Goal: Information Seeking & Learning: Check status

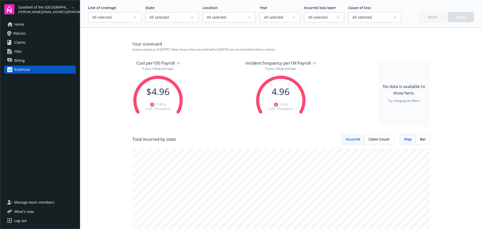
scroll to position [545, 0]
